Goal: Task Accomplishment & Management: Manage account settings

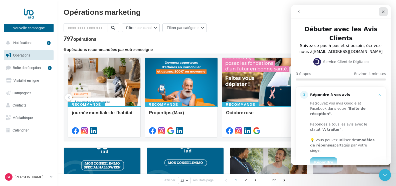
click at [383, 11] on icon "Fermer" at bounding box center [383, 12] width 4 height 4
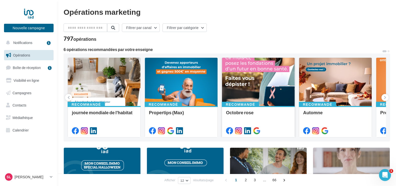
click at [257, 83] on div at bounding box center [258, 82] width 73 height 49
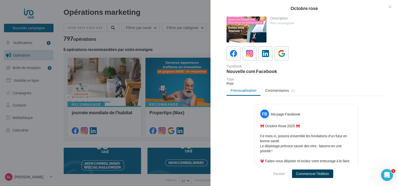
click at [304, 173] on button "Commencer l'édition" at bounding box center [312, 174] width 41 height 9
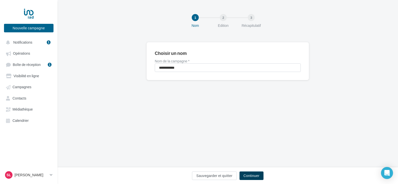
click at [259, 173] on button "Continuer" at bounding box center [252, 175] width 24 height 9
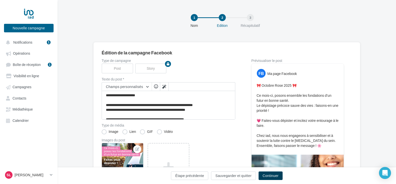
click at [269, 174] on button "Continuer" at bounding box center [271, 175] width 24 height 9
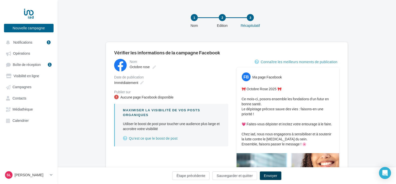
click at [269, 174] on button "Envoyer" at bounding box center [271, 175] width 22 height 9
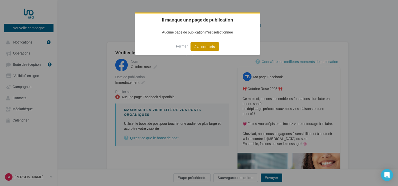
click at [212, 46] on button "J'ai compris" at bounding box center [205, 46] width 29 height 9
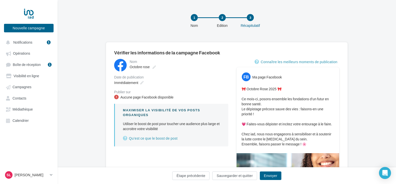
click at [142, 98] on div "Aucune page Facebook disponible" at bounding box center [146, 97] width 53 height 5
click at [126, 92] on div "Publier sur" at bounding box center [171, 92] width 114 height 4
click at [29, 64] on span "Boîte de réception" at bounding box center [27, 64] width 28 height 4
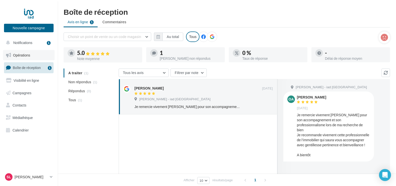
click at [27, 55] on span "Opérations" at bounding box center [21, 55] width 17 height 4
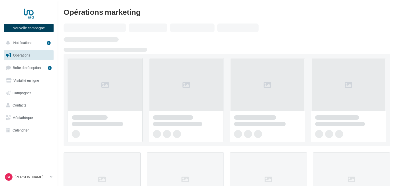
click at [36, 28] on button "Nouvelle campagne" at bounding box center [29, 28] width 50 height 9
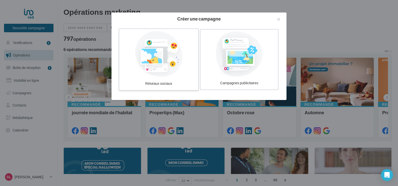
click at [158, 59] on div at bounding box center [158, 54] width 75 height 46
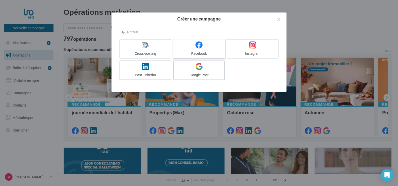
click at [194, 49] on div at bounding box center [199, 45] width 48 height 8
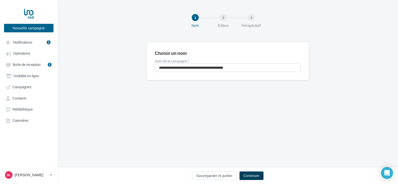
click at [254, 174] on button "Continuer" at bounding box center [252, 175] width 24 height 9
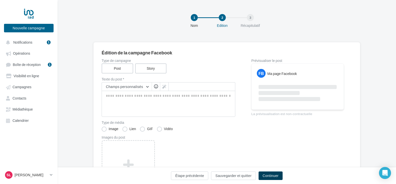
click at [267, 174] on button "Continuer" at bounding box center [271, 175] width 24 height 9
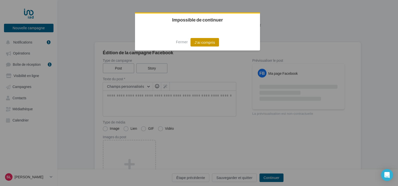
click at [213, 41] on button "J'ai compris" at bounding box center [205, 42] width 29 height 9
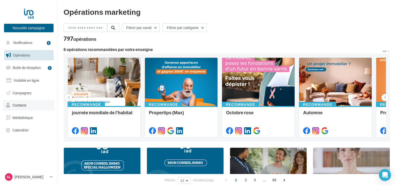
click at [25, 104] on span "Contacts" at bounding box center [20, 105] width 14 height 4
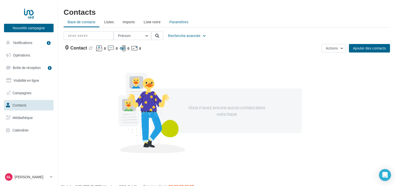
click at [173, 23] on span "Paramètres" at bounding box center [178, 22] width 19 height 4
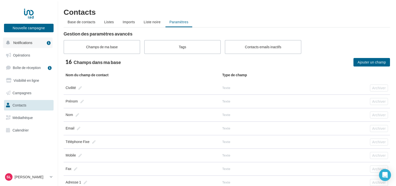
click at [32, 44] on button "Notifications 1" at bounding box center [28, 43] width 50 height 11
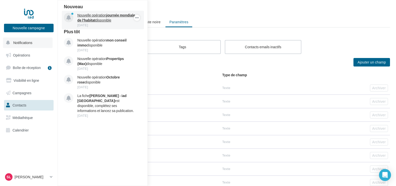
click at [93, 21] on strong "journée mondiale de l'habitat" at bounding box center [106, 17] width 58 height 9
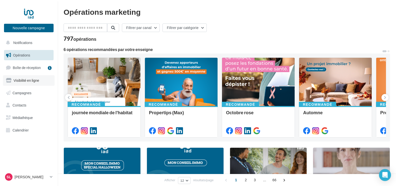
click at [24, 81] on span "Visibilité en ligne" at bounding box center [27, 80] width 26 height 4
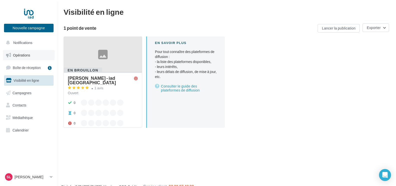
click at [22, 53] on span "Opérations" at bounding box center [21, 55] width 17 height 4
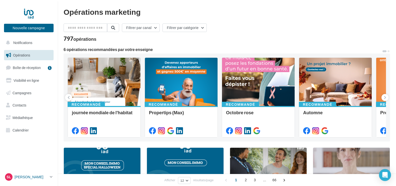
click at [52, 177] on icon at bounding box center [51, 177] width 3 height 4
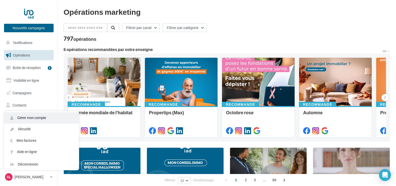
click at [40, 117] on link "Gérer mon compte" at bounding box center [41, 117] width 75 height 11
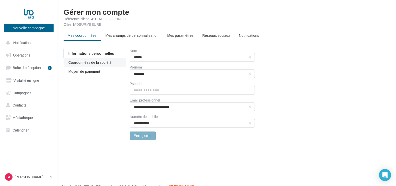
click at [107, 65] on li "Coordonnées de la société" at bounding box center [95, 62] width 62 height 9
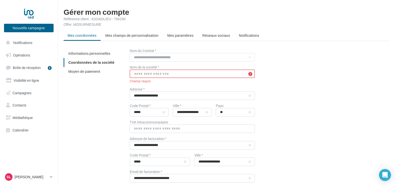
click at [168, 73] on input "text" at bounding box center [192, 74] width 125 height 9
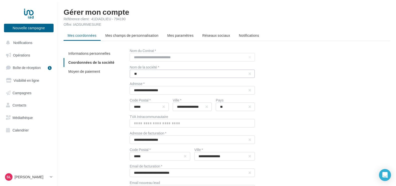
type input "*"
type input "**********"
drag, startPoint x: 177, startPoint y: 90, endPoint x: 131, endPoint y: 90, distance: 46.3
click at [131, 90] on input "**********" at bounding box center [192, 90] width 125 height 9
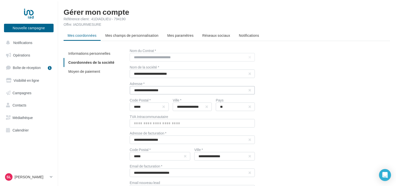
type input "**********"
drag, startPoint x: 147, startPoint y: 107, endPoint x: 130, endPoint y: 107, distance: 16.5
click at [130, 107] on input "*****" at bounding box center [149, 107] width 39 height 9
type input "*****"
click at [196, 107] on input "**********" at bounding box center [192, 107] width 39 height 9
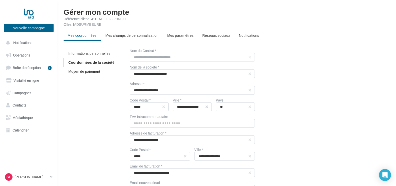
click at [207, 107] on button "button" at bounding box center [207, 107] width 2 height 2
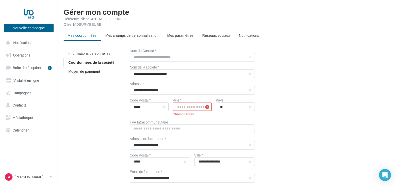
click at [198, 107] on input "text" at bounding box center [192, 107] width 39 height 9
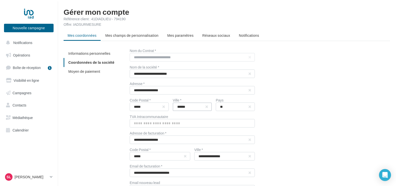
type input "**********"
drag, startPoint x: 174, startPoint y: 140, endPoint x: 127, endPoint y: 141, distance: 46.8
click at [127, 141] on div "**********" at bounding box center [229, 146] width 330 height 194
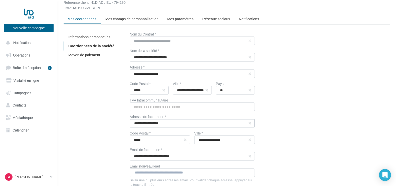
scroll to position [50, 0]
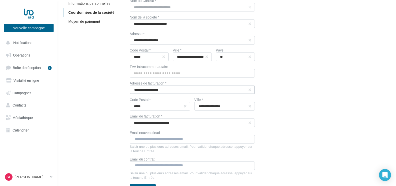
type input "**********"
drag, startPoint x: 150, startPoint y: 106, endPoint x: 127, endPoint y: 105, distance: 23.8
click at [127, 105] on div "**********" at bounding box center [229, 96] width 330 height 194
type input "*****"
type input "**********"
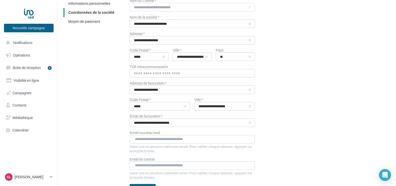
type input "**********"
click at [249, 107] on button "button" at bounding box center [250, 106] width 2 height 2
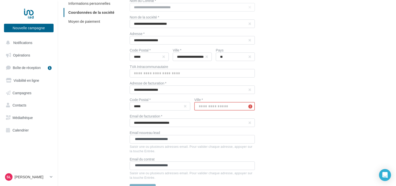
click at [240, 107] on input "text" at bounding box center [224, 106] width 61 height 9
type input "**********"
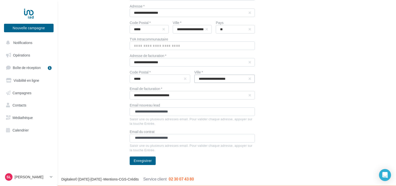
scroll to position [78, 0]
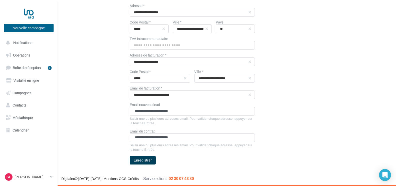
click at [146, 161] on button "Enregistrer" at bounding box center [143, 160] width 26 height 9
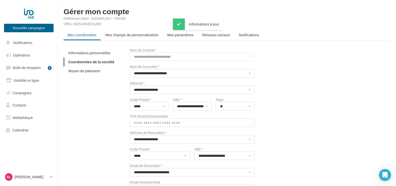
scroll to position [0, 0]
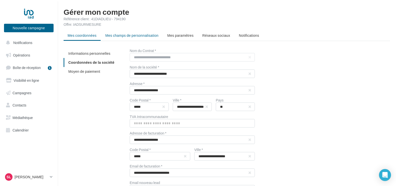
click at [128, 34] on span "Mes champs de personnalisation" at bounding box center [131, 35] width 53 height 4
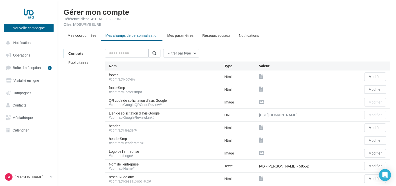
click at [182, 36] on span "Mes paramètres" at bounding box center [180, 35] width 26 height 4
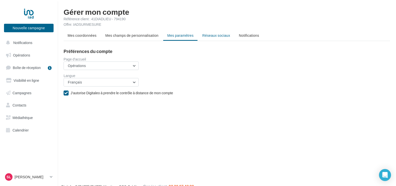
click at [217, 36] on span "Réseaux sociaux" at bounding box center [216, 35] width 28 height 4
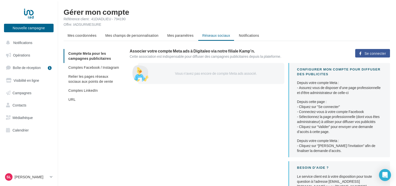
click at [364, 52] on button "Se connecter" at bounding box center [372, 53] width 35 height 9
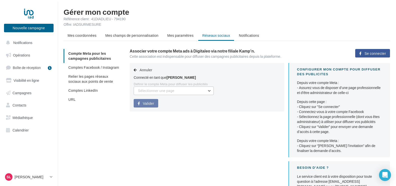
click at [209, 91] on button "Sélectionner une page" at bounding box center [174, 91] width 80 height 9
click at [196, 105] on span "Sandrine Lefort agent Immo IAD (Admin)" at bounding box center [169, 105] width 55 height 9
click at [150, 104] on span "Valider" at bounding box center [148, 104] width 11 height 4
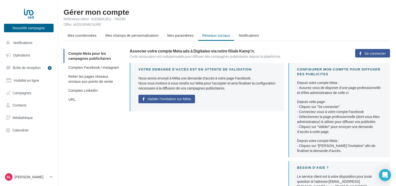
click at [175, 99] on span "Valider l'invitation sur Méta" at bounding box center [169, 99] width 43 height 4
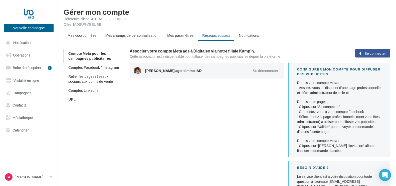
click at [175, 71] on div "Sandrine Lefort agent Immo IAD" at bounding box center [192, 70] width 95 height 5
click at [97, 70] on li "Comptes Facebook / Instagram" at bounding box center [95, 67] width 62 height 9
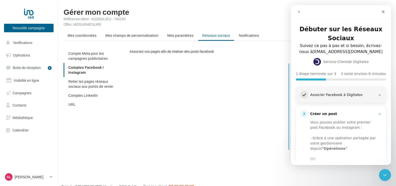
click at [337, 96] on div "Associer Facebook à Digitaleo" at bounding box center [343, 95] width 66 height 5
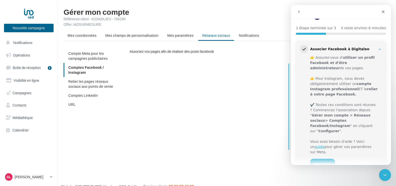
scroll to position [50, 0]
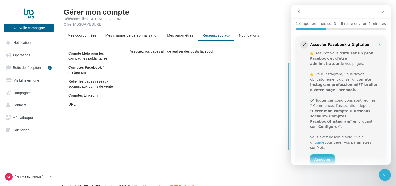
click at [320, 155] on link "Associer" at bounding box center [322, 160] width 25 height 10
click at [318, 155] on link "Associer" at bounding box center [322, 160] width 25 height 10
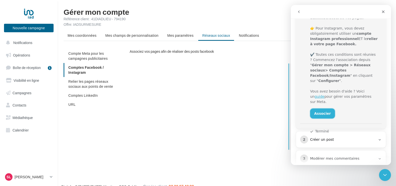
scroll to position [105, 0]
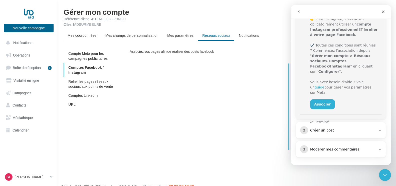
click at [328, 131] on div "Créer un post" at bounding box center [343, 130] width 66 height 5
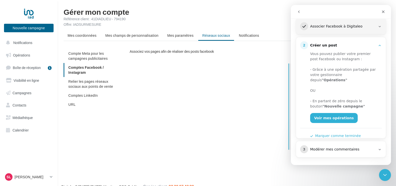
scroll to position [69, 0]
click at [327, 113] on link "Voir mes opérations" at bounding box center [334, 118] width 48 height 10
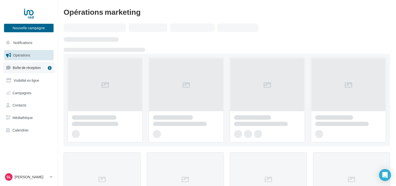
click at [36, 68] on span "Boîte de réception" at bounding box center [27, 68] width 28 height 4
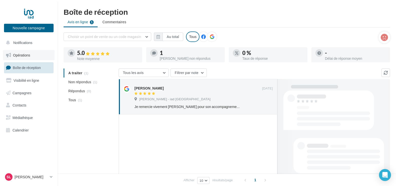
click at [29, 55] on span "Opérations" at bounding box center [21, 55] width 17 height 4
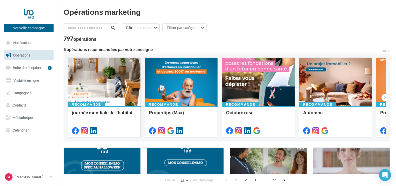
click at [112, 73] on div at bounding box center [104, 82] width 73 height 49
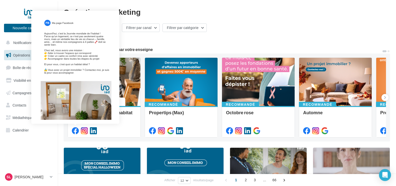
click at [74, 130] on icon at bounding box center [75, 130] width 7 height 7
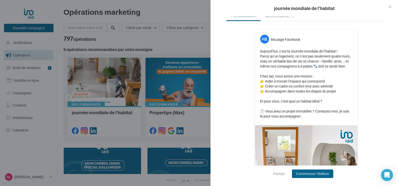
scroll to position [75, 0]
click at [311, 174] on button "Commencer l'édition" at bounding box center [312, 174] width 41 height 9
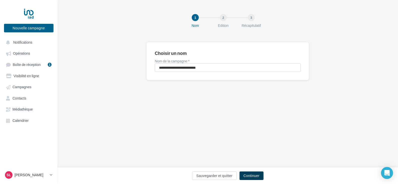
click at [251, 173] on button "Continuer" at bounding box center [252, 175] width 24 height 9
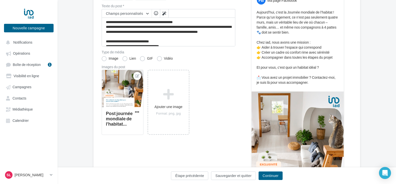
scroll to position [75, 0]
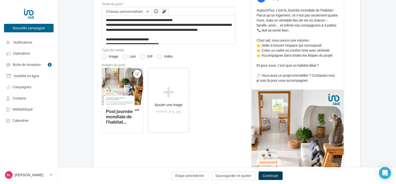
click at [271, 174] on button "Continuer" at bounding box center [271, 175] width 24 height 9
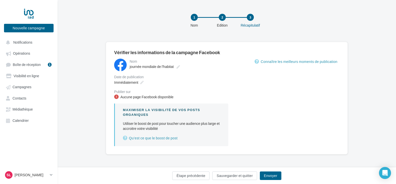
scroll to position [0, 0]
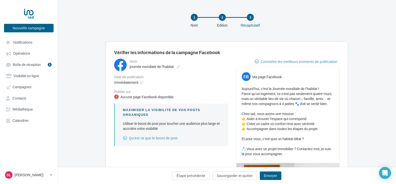
click at [142, 98] on div "Aucune page Facebook disponible" at bounding box center [146, 96] width 53 height 5
click at [163, 68] on span "journée mondiale de l'habitat" at bounding box center [152, 66] width 44 height 4
click at [163, 68] on input "**********" at bounding box center [152, 67] width 44 height 9
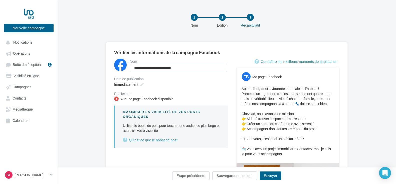
scroll to position [0, 0]
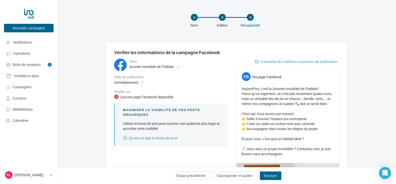
click at [229, 31] on div "1 Nom 2 Edition 3 Récapitulatif" at bounding box center [235, 23] width 338 height 30
click at [39, 177] on p "[PERSON_NAME]" at bounding box center [31, 174] width 33 height 5
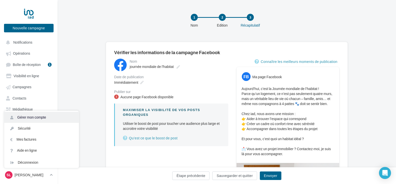
click at [44, 121] on link "Gérer mon compte" at bounding box center [41, 117] width 75 height 11
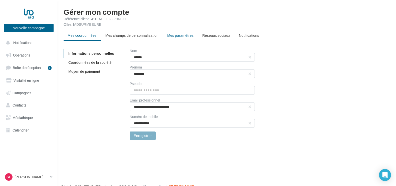
click at [186, 35] on span "Mes paramètres" at bounding box center [180, 35] width 26 height 4
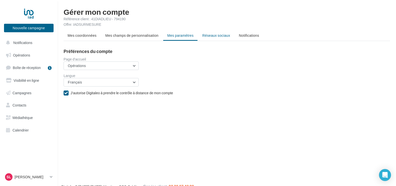
click at [213, 33] on li "Réseaux sociaux" at bounding box center [216, 35] width 36 height 9
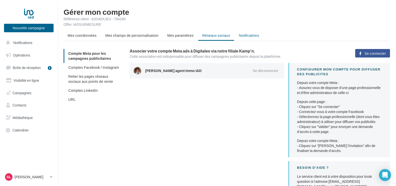
click at [250, 36] on span "Notifications" at bounding box center [249, 35] width 20 height 4
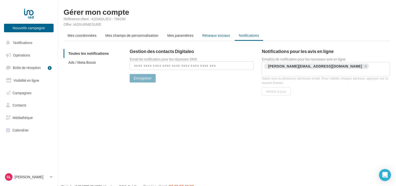
click at [219, 35] on span "Réseaux sociaux" at bounding box center [216, 35] width 28 height 4
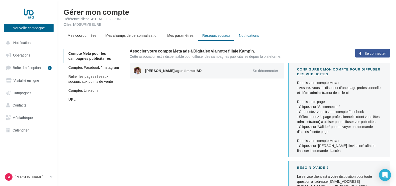
click at [245, 36] on span "Notifications" at bounding box center [249, 35] width 20 height 4
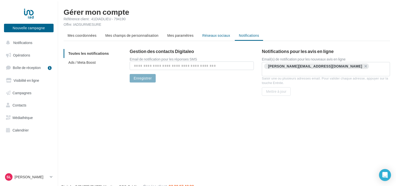
click at [209, 35] on span "Réseaux sociaux" at bounding box center [216, 35] width 28 height 4
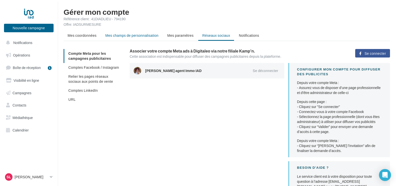
click at [147, 36] on span "Mes champs de personnalisation" at bounding box center [131, 35] width 53 height 4
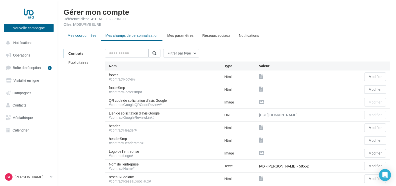
click at [92, 34] on span "Mes coordonnées" at bounding box center [82, 35] width 29 height 4
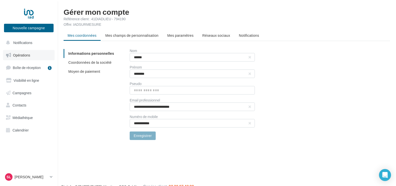
click at [33, 55] on link "Opérations" at bounding box center [29, 55] width 52 height 11
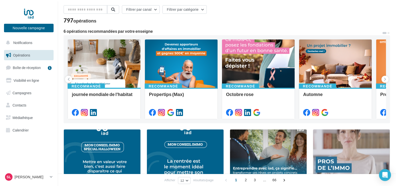
scroll to position [50, 0]
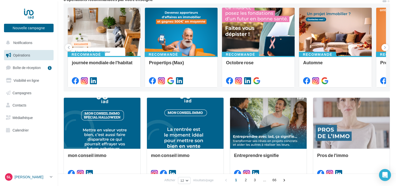
click at [52, 177] on icon at bounding box center [51, 177] width 3 height 4
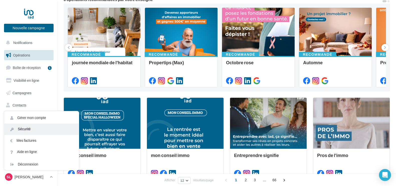
click at [29, 129] on link "Sécurité" at bounding box center [41, 129] width 75 height 11
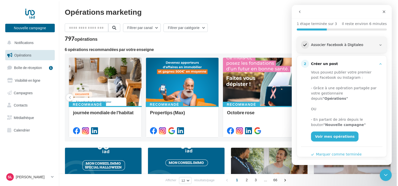
scroll to position [69, 0]
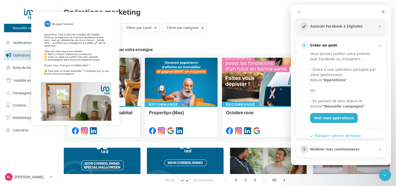
click at [76, 130] on icon at bounding box center [75, 130] width 7 height 7
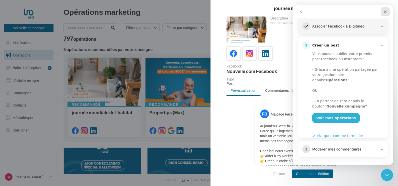
click at [387, 9] on div "Fermer" at bounding box center [385, 11] width 9 height 9
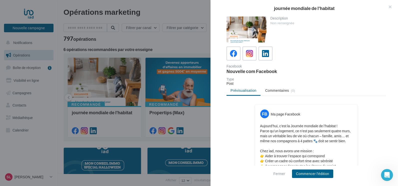
scroll to position [0, 0]
click at [312, 170] on button "Commencer l'édition" at bounding box center [312, 174] width 41 height 9
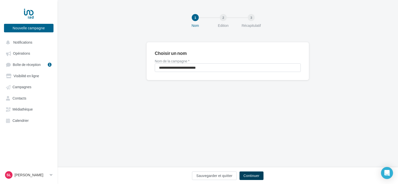
click at [245, 174] on button "Continuer" at bounding box center [252, 175] width 24 height 9
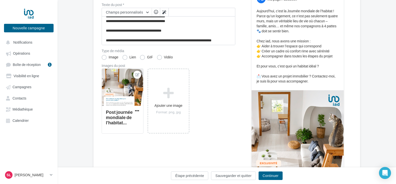
scroll to position [125, 0]
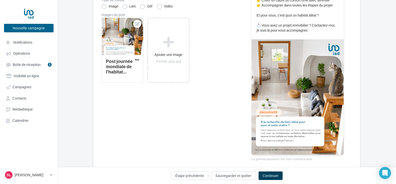
click at [271, 176] on button "Continuer" at bounding box center [271, 175] width 24 height 9
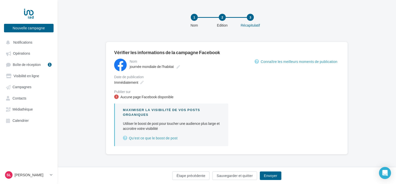
scroll to position [20, 0]
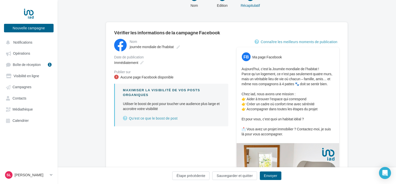
click at [265, 64] on div "FB Ma page Facebook [DATE], c’est la Journée mondiale de l’habitat ! Parce qu’u…" at bounding box center [287, 95] width 103 height 96
click at [165, 82] on div "**********" at bounding box center [171, 82] width 114 height 87
click at [142, 63] on icon at bounding box center [142, 63] width 4 height 4
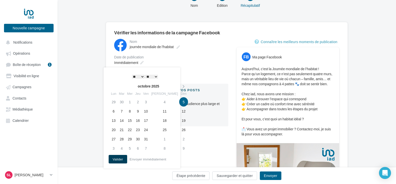
click at [120, 158] on button "Valider" at bounding box center [118, 159] width 19 height 9
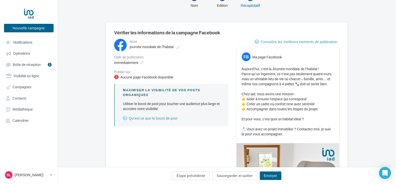
click at [169, 77] on div "Aucune page Facebook disponible" at bounding box center [146, 77] width 53 height 5
click at [116, 77] on div at bounding box center [116, 77] width 5 height 5
click at [123, 72] on div "Publier sur" at bounding box center [171, 72] width 114 height 4
click at [137, 72] on div "Publier sur" at bounding box center [171, 72] width 114 height 4
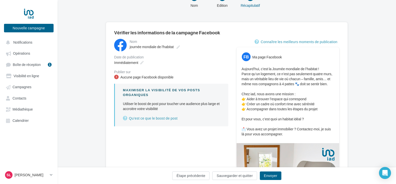
click at [137, 72] on div "Publier sur" at bounding box center [171, 72] width 114 height 4
click at [23, 88] on span "Campagnes" at bounding box center [22, 87] width 19 height 4
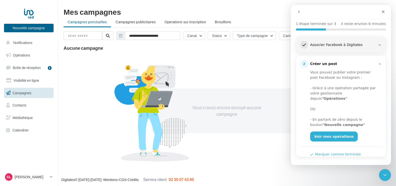
scroll to position [69, 0]
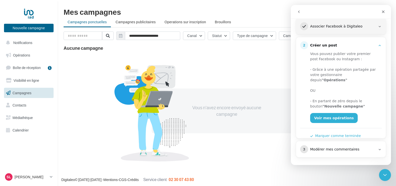
click at [333, 150] on div "Modérer mes commentaires" at bounding box center [343, 149] width 66 height 5
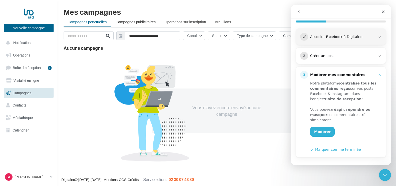
scroll to position [58, 0]
click at [383, 12] on icon "Fermer" at bounding box center [383, 12] width 4 height 4
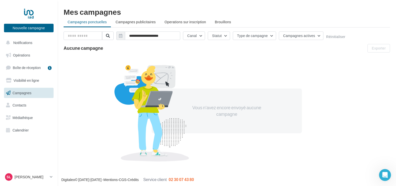
scroll to position [0, 0]
click at [35, 41] on button "Notifications" at bounding box center [28, 43] width 50 height 11
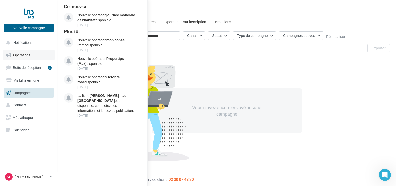
click at [26, 57] on link "Opérations" at bounding box center [29, 55] width 52 height 11
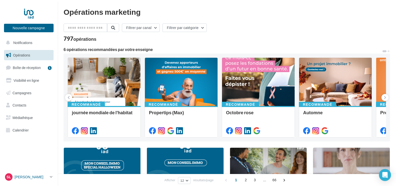
click at [51, 176] on icon at bounding box center [51, 177] width 3 height 4
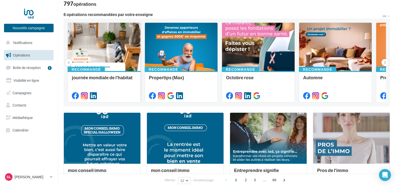
scroll to position [25, 0]
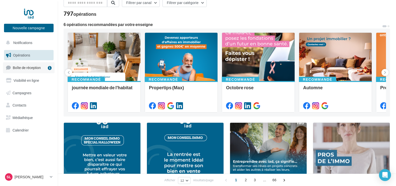
click at [32, 69] on span "Boîte de réception" at bounding box center [27, 68] width 28 height 4
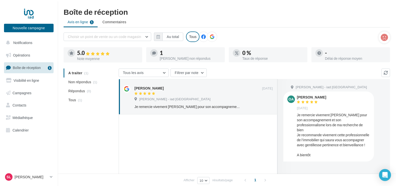
click at [204, 38] on icon at bounding box center [203, 37] width 5 height 5
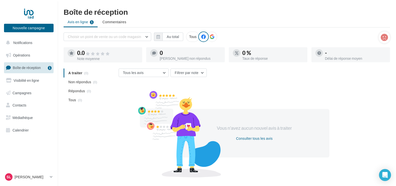
click at [214, 36] on div at bounding box center [212, 37] width 11 height 11
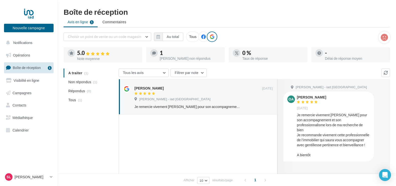
click at [189, 35] on div "Tous" at bounding box center [193, 37] width 14 height 11
click at [20, 80] on span "Visibilité en ligne" at bounding box center [27, 80] width 26 height 4
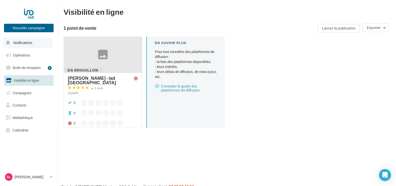
click at [26, 46] on button "Notifications" at bounding box center [28, 43] width 50 height 11
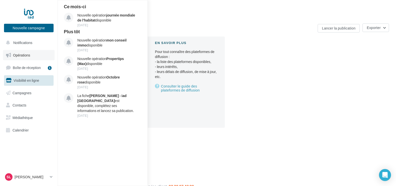
click at [26, 54] on span "Opérations" at bounding box center [21, 55] width 17 height 4
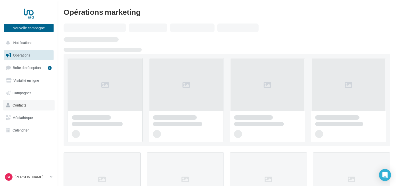
click at [25, 106] on span "Contacts" at bounding box center [20, 105] width 14 height 4
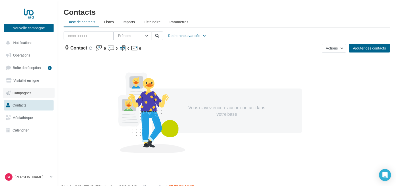
click at [24, 93] on span "Campagnes" at bounding box center [22, 93] width 19 height 4
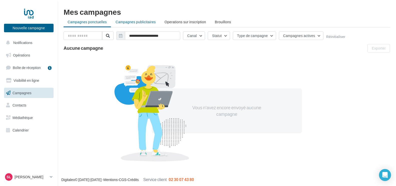
click at [126, 22] on span "Campagnes publicitaires" at bounding box center [136, 22] width 40 height 4
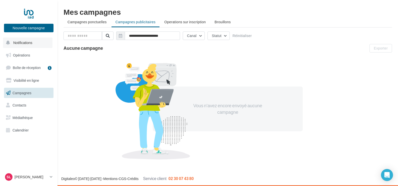
click at [17, 43] on span "Notifications" at bounding box center [22, 43] width 19 height 4
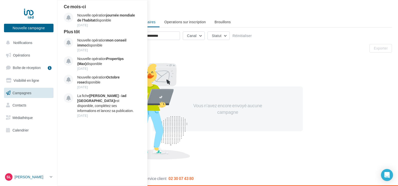
click at [51, 178] on icon at bounding box center [51, 177] width 3 height 4
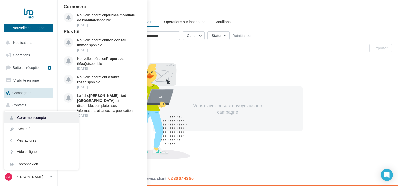
click at [34, 119] on link "Gérer mon compte" at bounding box center [41, 117] width 75 height 11
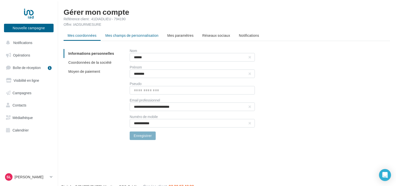
click at [133, 37] on span "Mes champs de personnalisation" at bounding box center [131, 35] width 53 height 4
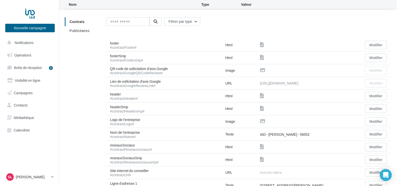
scroll to position [50, 0]
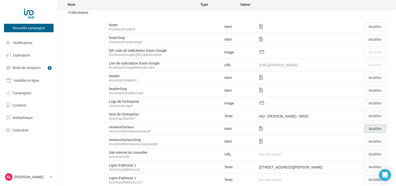
click at [375, 127] on button "Modifier" at bounding box center [375, 129] width 22 height 9
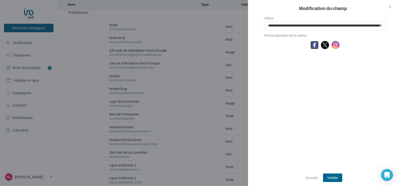
click at [313, 46] on img at bounding box center [315, 45] width 8 height 8
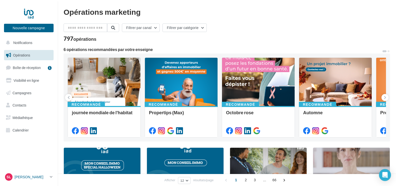
click at [51, 177] on icon at bounding box center [51, 177] width 3 height 4
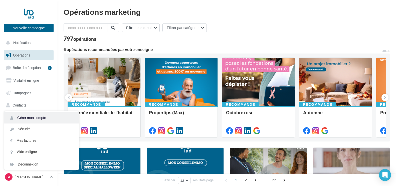
click at [29, 119] on link "Gérer mon compte" at bounding box center [41, 117] width 75 height 11
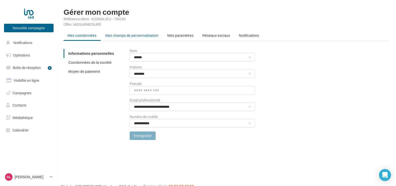
click at [150, 35] on span "Mes champs de personnalisation" at bounding box center [131, 35] width 53 height 4
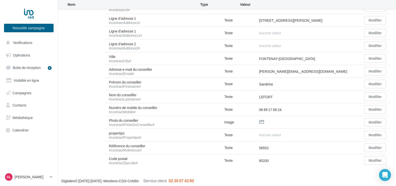
scroll to position [199, 0]
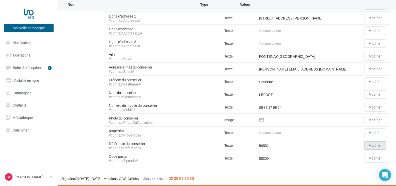
click at [371, 145] on button "Modifier" at bounding box center [375, 145] width 22 height 9
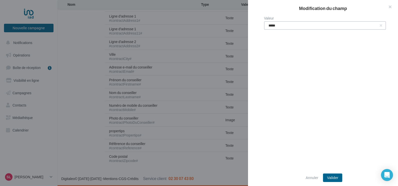
drag, startPoint x: 286, startPoint y: 27, endPoint x: 260, endPoint y: 28, distance: 25.8
click at [260, 28] on div "Valeur *****" at bounding box center [325, 94] width 154 height 154
type input "*****"
click at [335, 177] on button "Valider" at bounding box center [332, 178] width 19 height 9
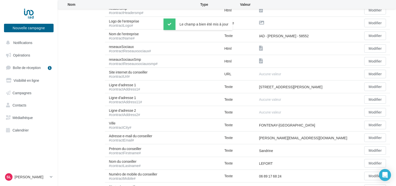
scroll to position [124, 0]
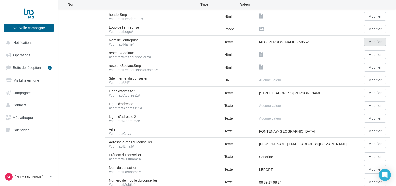
click at [370, 40] on button "Modifier" at bounding box center [375, 42] width 22 height 9
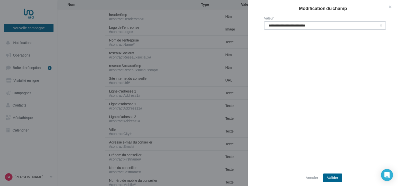
click at [335, 26] on input "**********" at bounding box center [325, 25] width 122 height 9
type input "**********"
click at [332, 176] on button "Valider" at bounding box center [332, 178] width 19 height 9
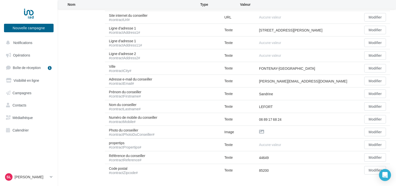
scroll to position [199, 0]
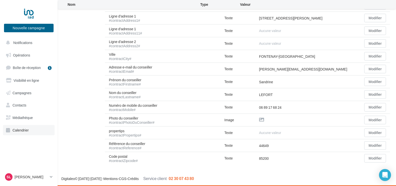
click at [23, 129] on span "Calendrier" at bounding box center [21, 130] width 16 height 4
